Goal: Check status: Check status

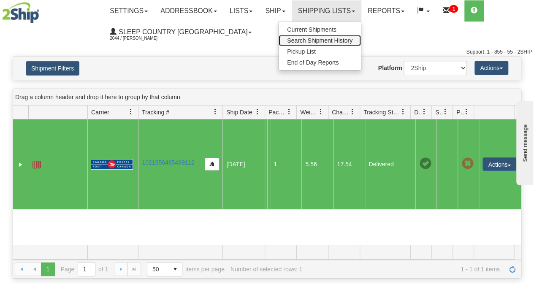
click at [320, 38] on span "Search Shipment History" at bounding box center [319, 40] width 65 height 7
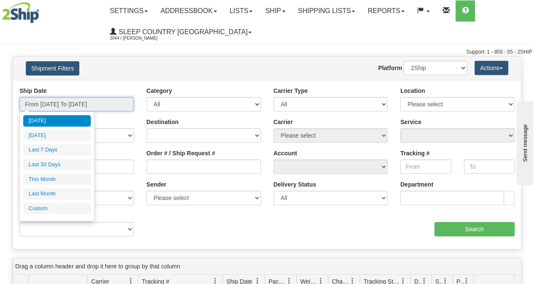
click at [95, 105] on input "From [DATE] To [DATE]" at bounding box center [76, 104] width 114 height 14
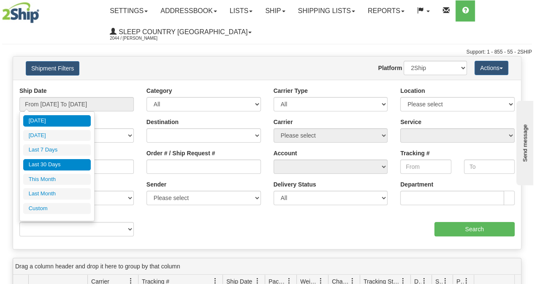
click at [62, 167] on li "Last 30 Days" at bounding box center [57, 164] width 68 height 11
type input "From [DATE] To [DATE]"
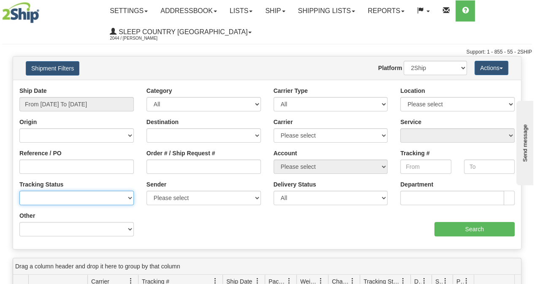
click at [49, 198] on select "No Tracking Info Delivered In Transit Out For Delivery Exception Partial Delive…" at bounding box center [76, 198] width 114 height 14
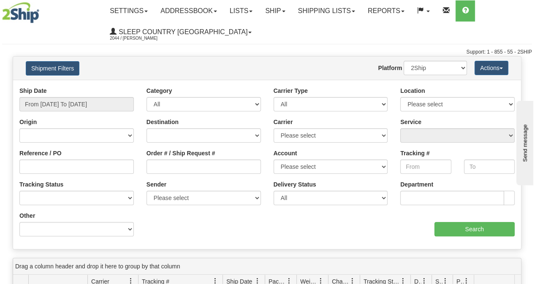
click at [165, 227] on div "Ship Date From 08/16/2025 To 09/14/2025 Category All Inbound Outbound Carrier T…" at bounding box center [267, 165] width 508 height 156
click at [56, 166] on input "Reference / PO" at bounding box center [76, 167] width 114 height 14
paste input "9000I092269"
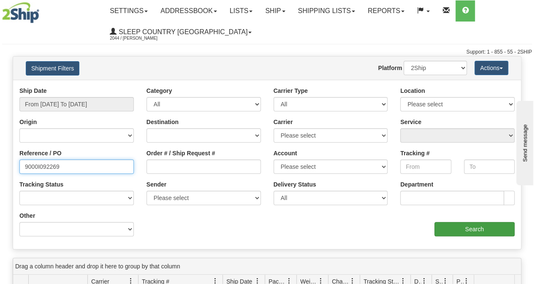
type input "9000I092269"
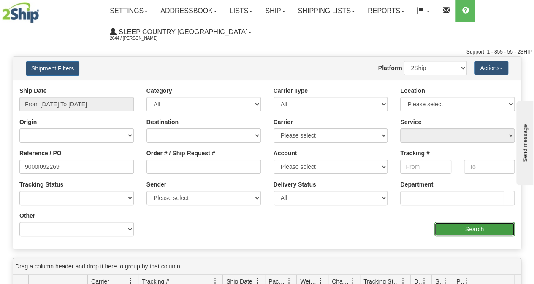
click at [470, 229] on input "Search" at bounding box center [474, 229] width 81 height 14
